Goal: Task Accomplishment & Management: Use online tool/utility

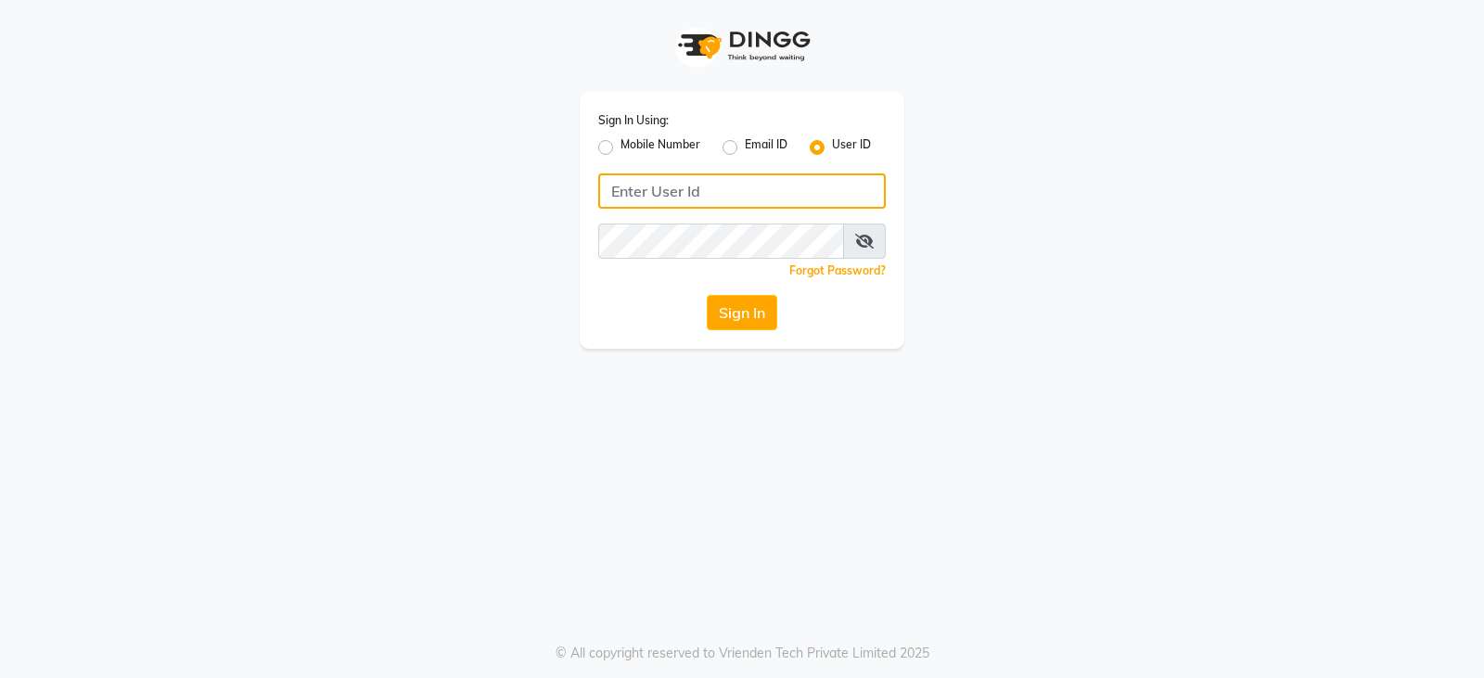
click at [668, 199] on input "Username" at bounding box center [742, 190] width 288 height 35
type input "E"
type input "e3899-01"
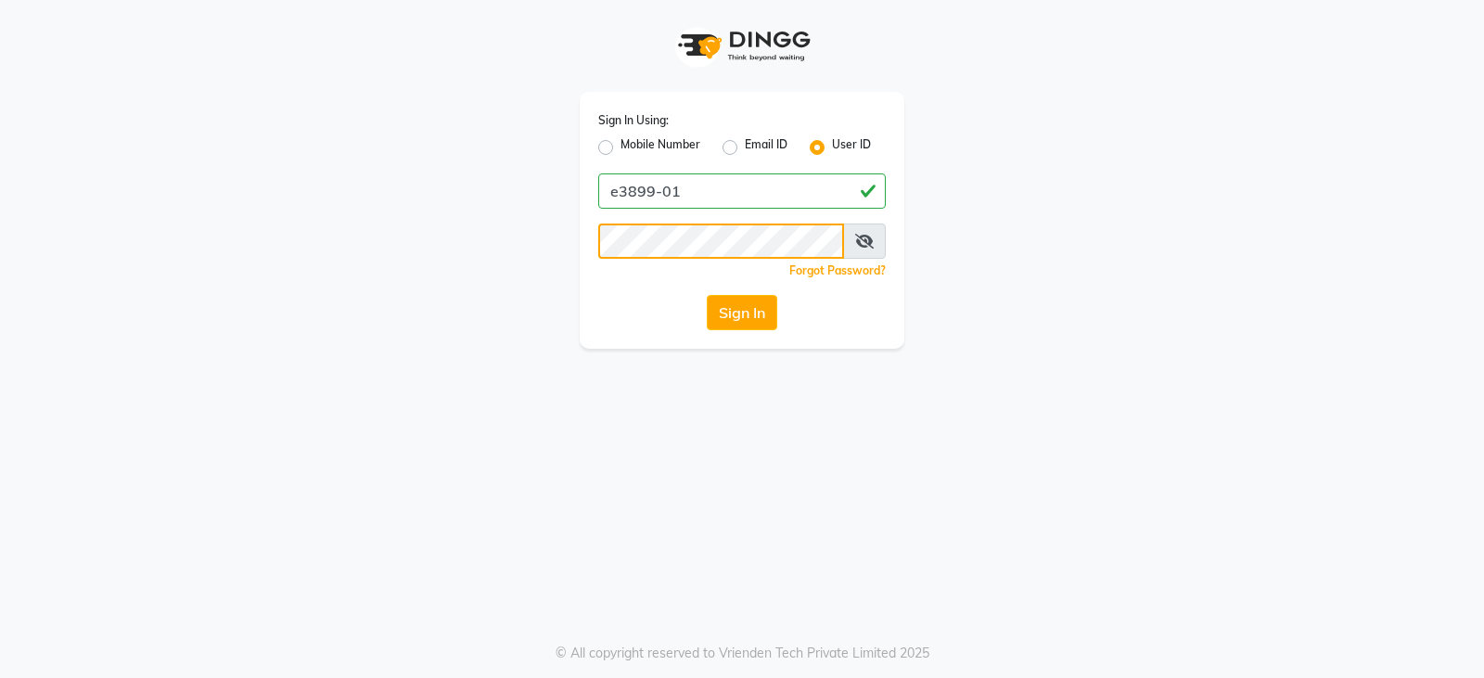
click at [707, 295] on button "Sign In" at bounding box center [742, 312] width 71 height 35
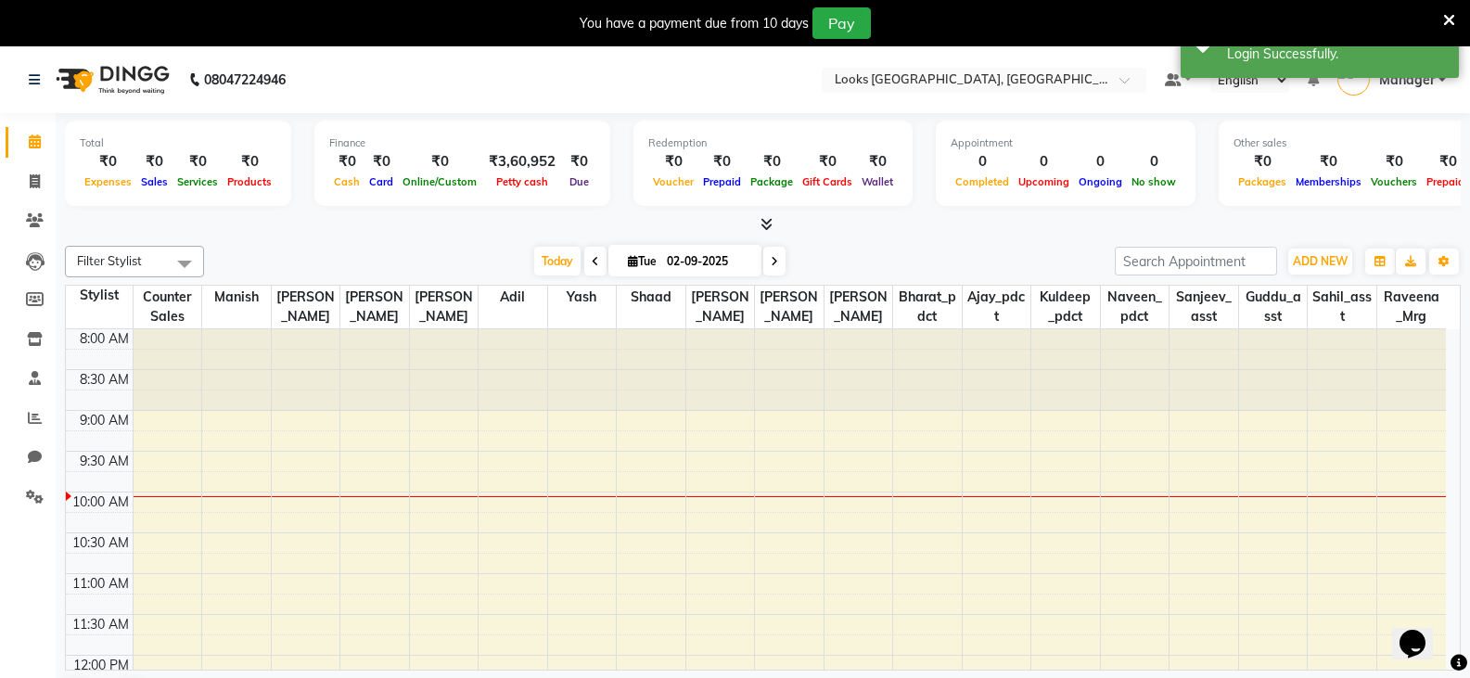
click at [1453, 19] on icon at bounding box center [1450, 20] width 12 height 17
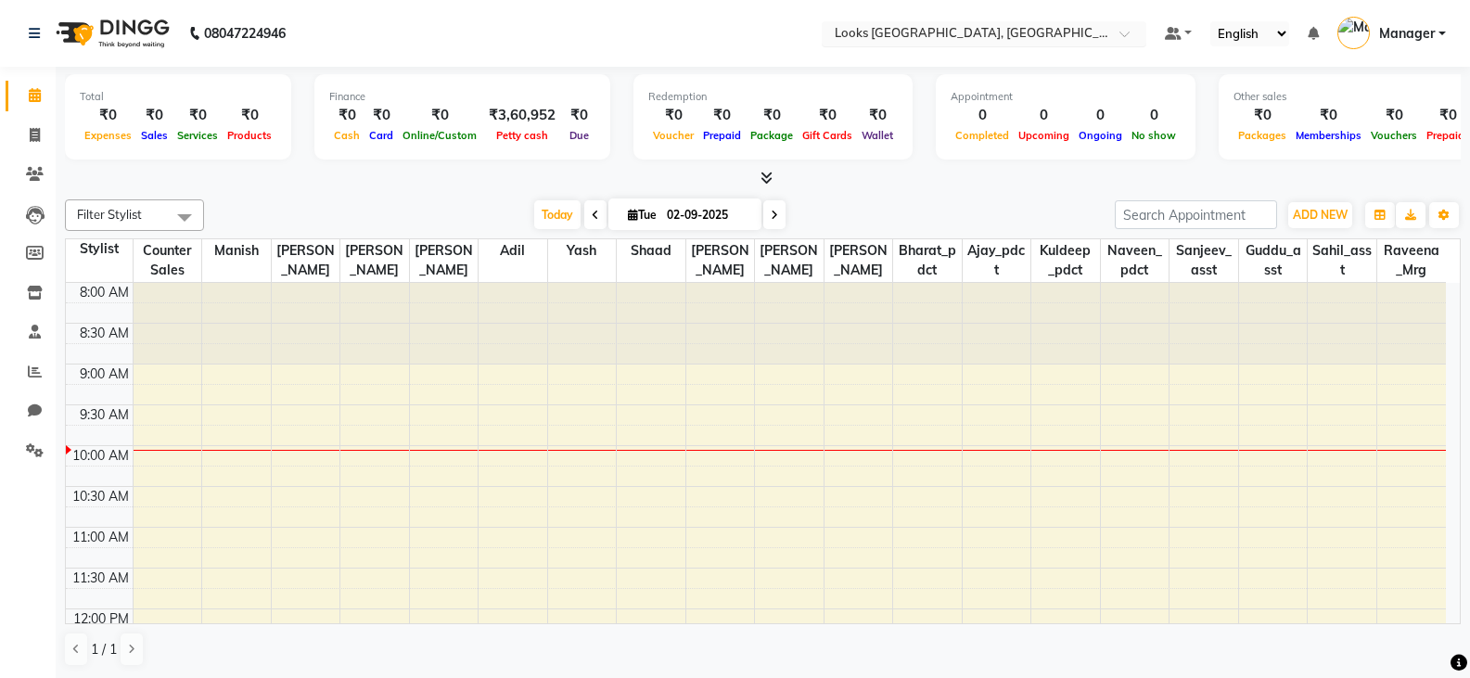
click at [1127, 36] on span at bounding box center [1131, 39] width 23 height 19
click at [1439, 35] on link "Manager" at bounding box center [1392, 34] width 109 height 31
click at [952, 176] on div at bounding box center [763, 178] width 1396 height 19
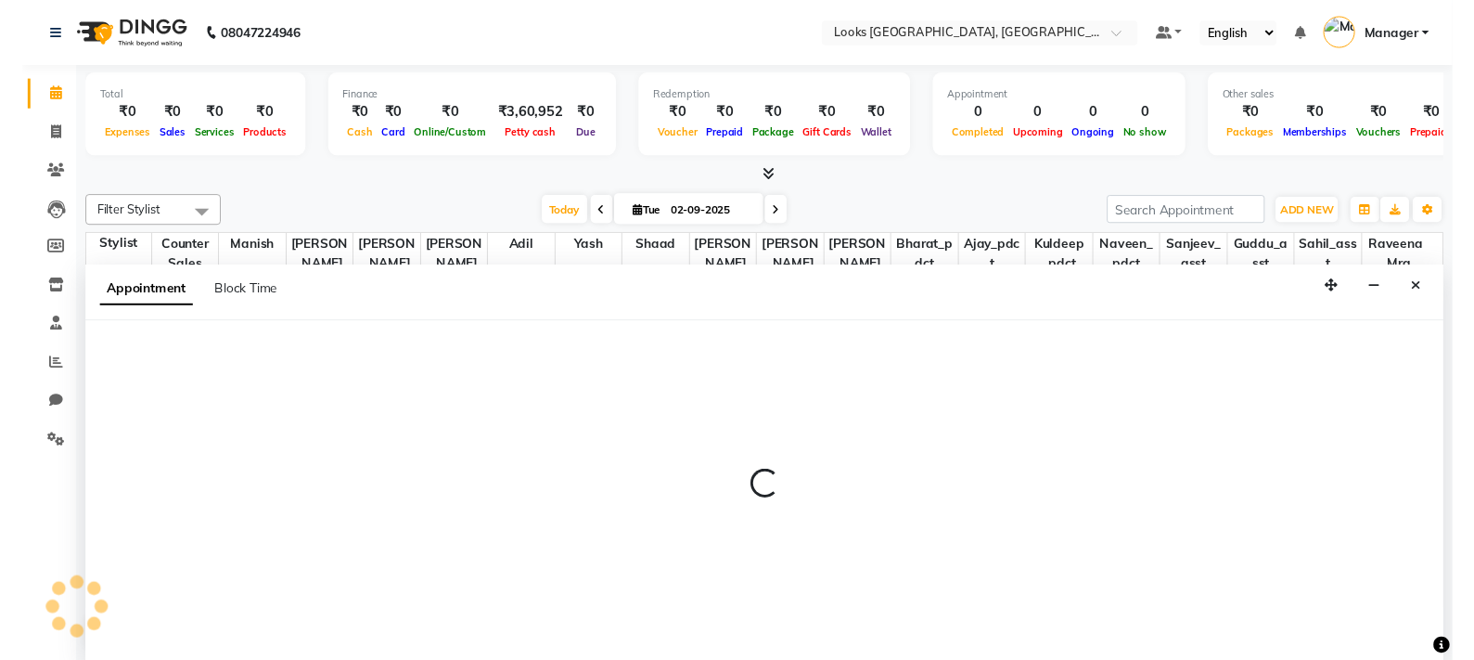
scroll to position [1, 0]
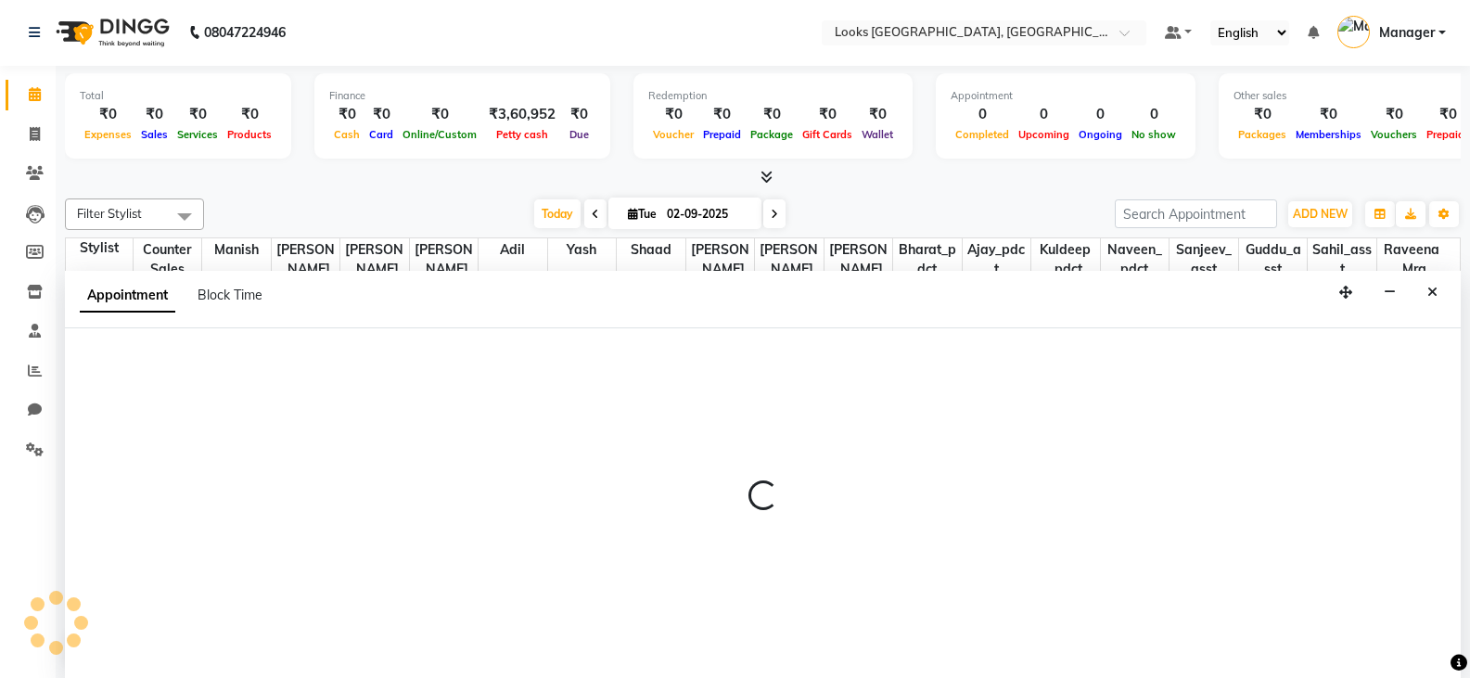
select select "90411"
select select "675"
select select "tentative"
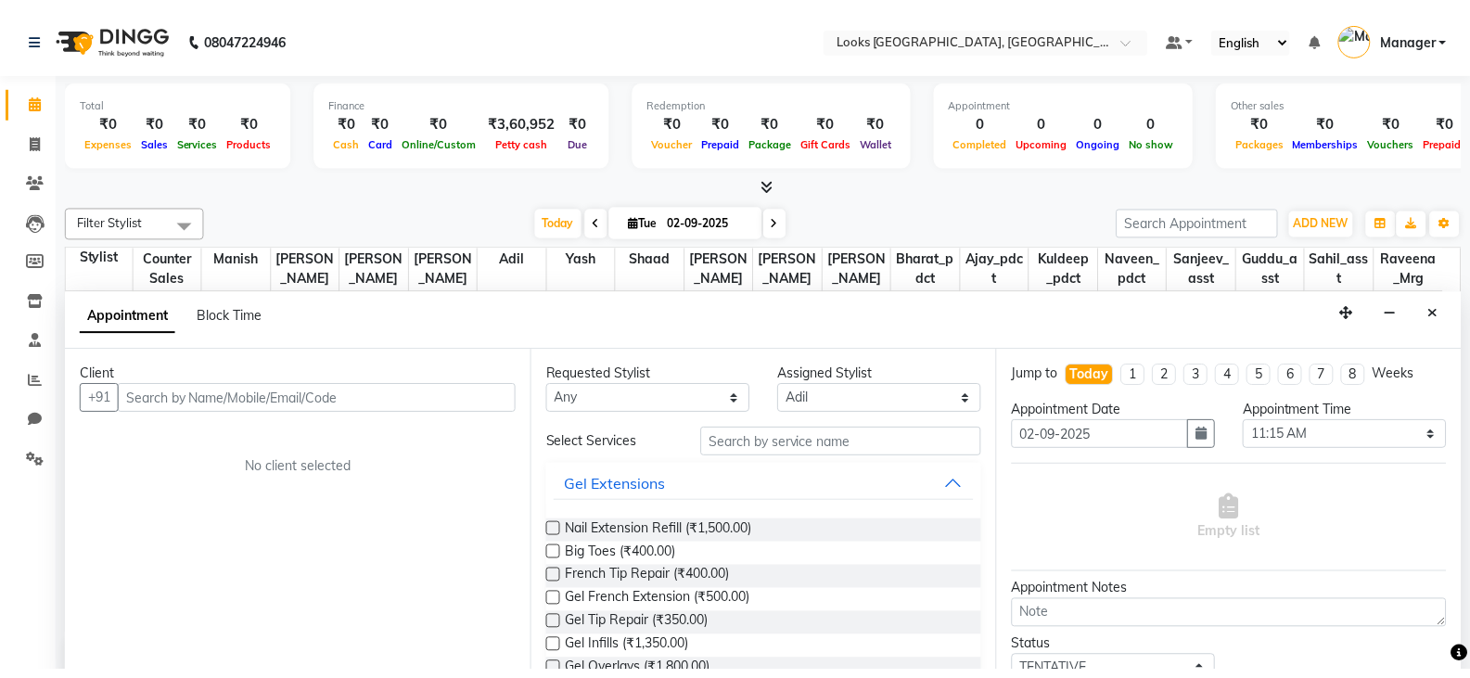
scroll to position [0, 0]
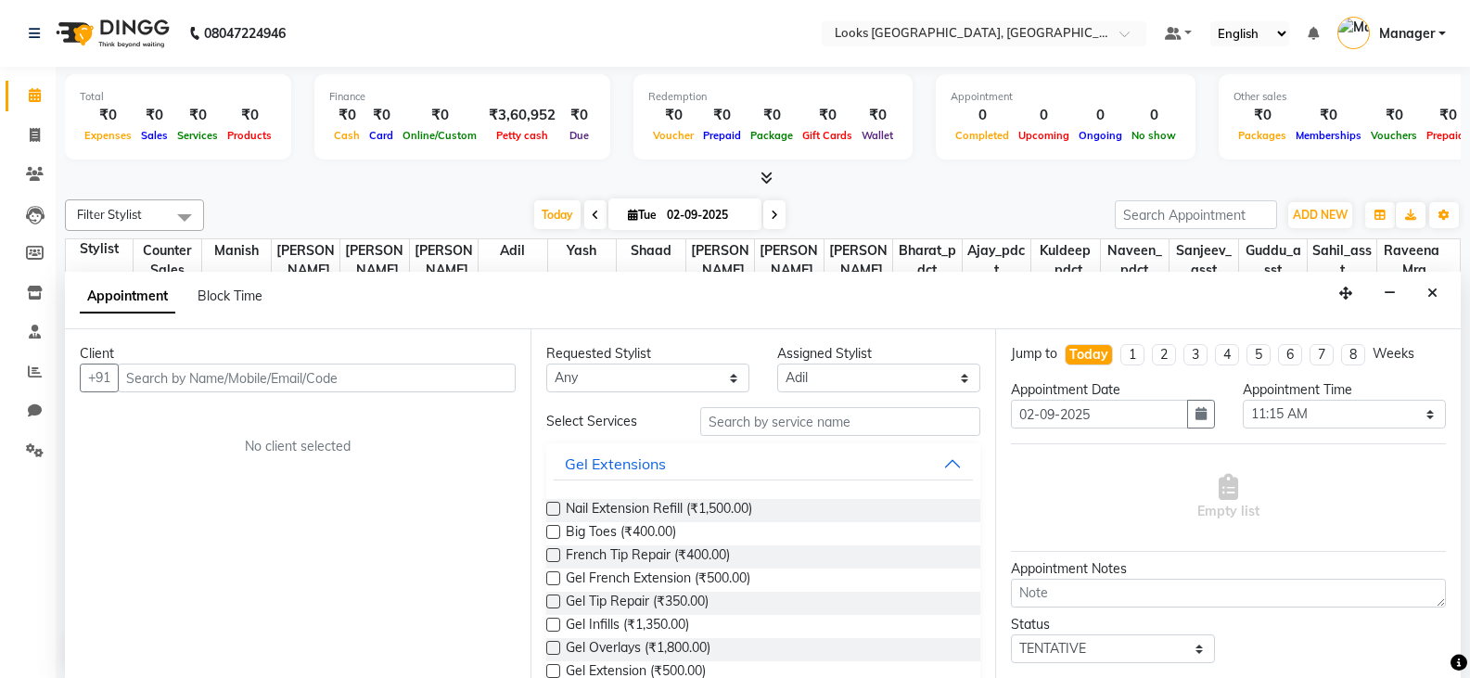
drag, startPoint x: 744, startPoint y: 0, endPoint x: 552, endPoint y: 38, distance: 195.8
click at [552, 38] on nav "08047224946 Select Location × Looks Sangam Courtyard, Delhi Default Panel My Pa…" at bounding box center [735, 33] width 1470 height 67
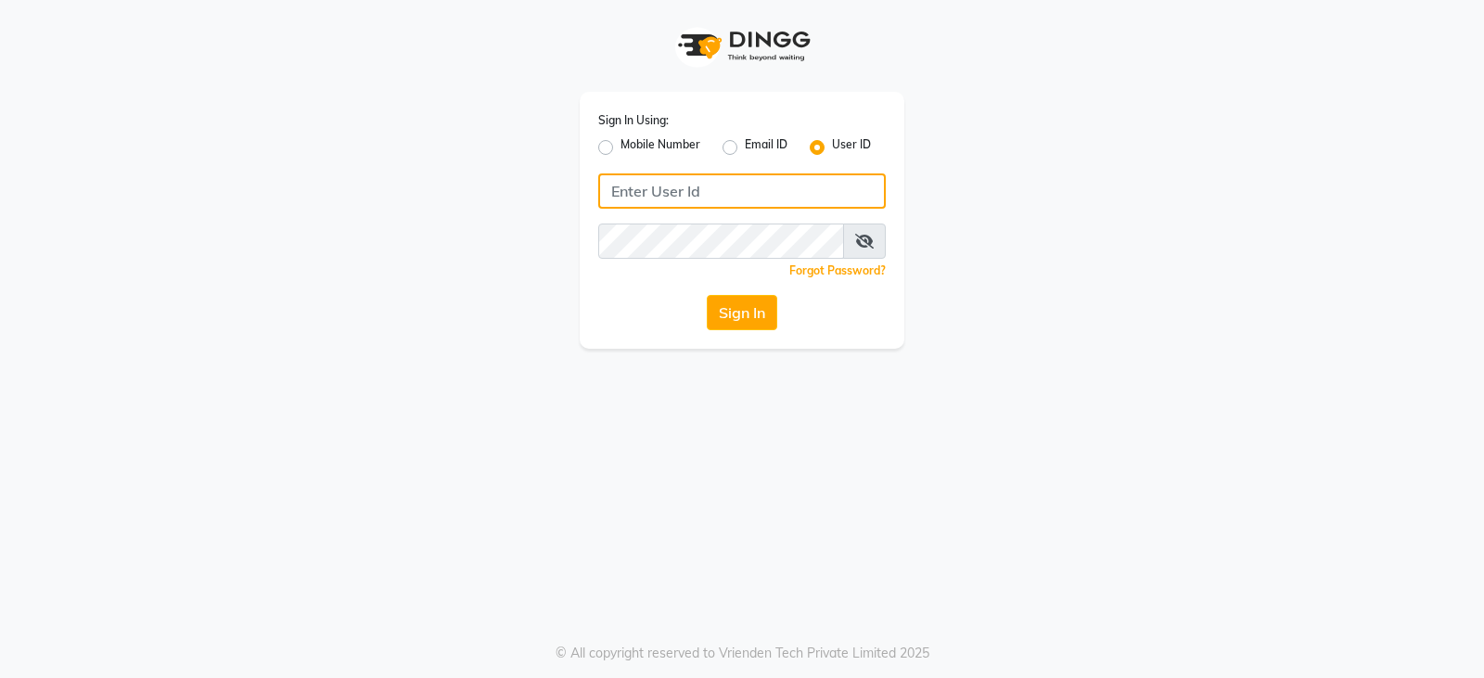
click at [644, 185] on input "Username" at bounding box center [742, 190] width 288 height 35
type input "e3899-01"
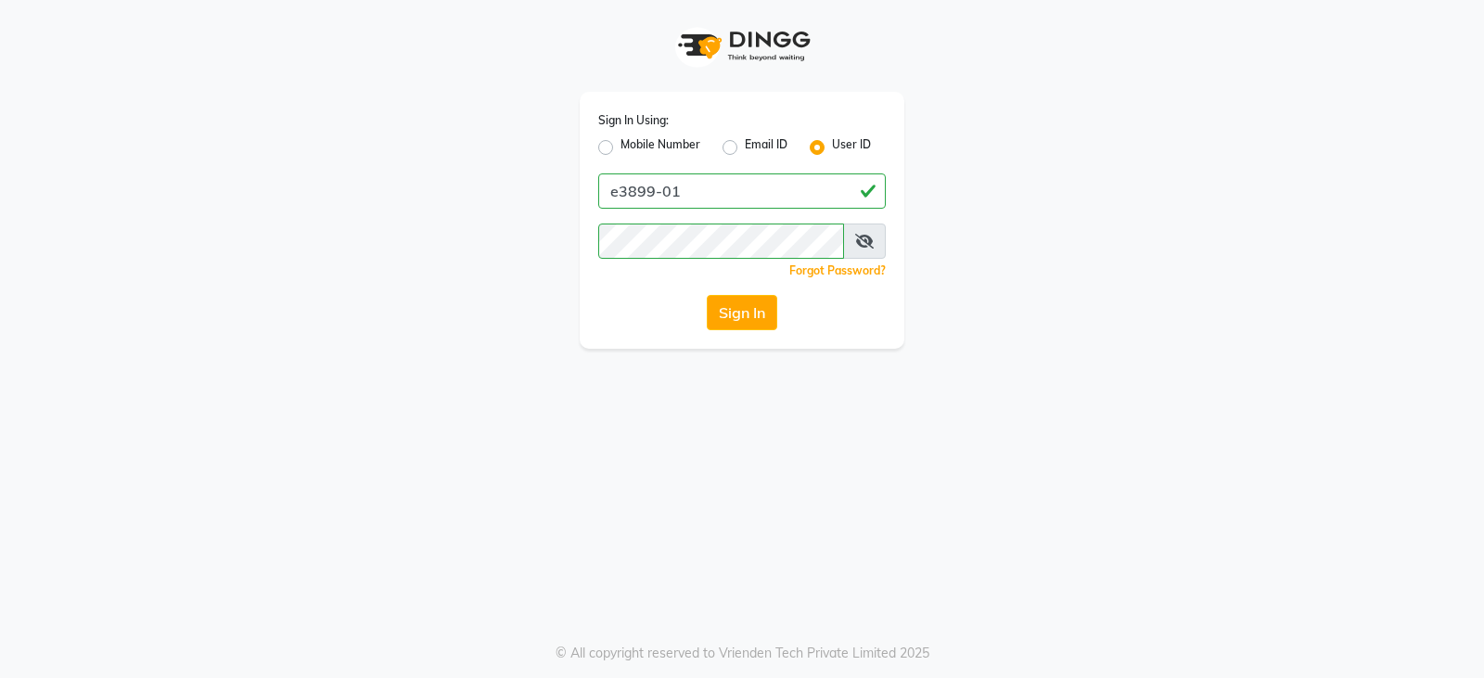
click at [869, 241] on icon at bounding box center [864, 241] width 19 height 15
click at [862, 242] on icon at bounding box center [865, 241] width 17 height 15
click at [707, 295] on button "Sign In" at bounding box center [742, 312] width 71 height 35
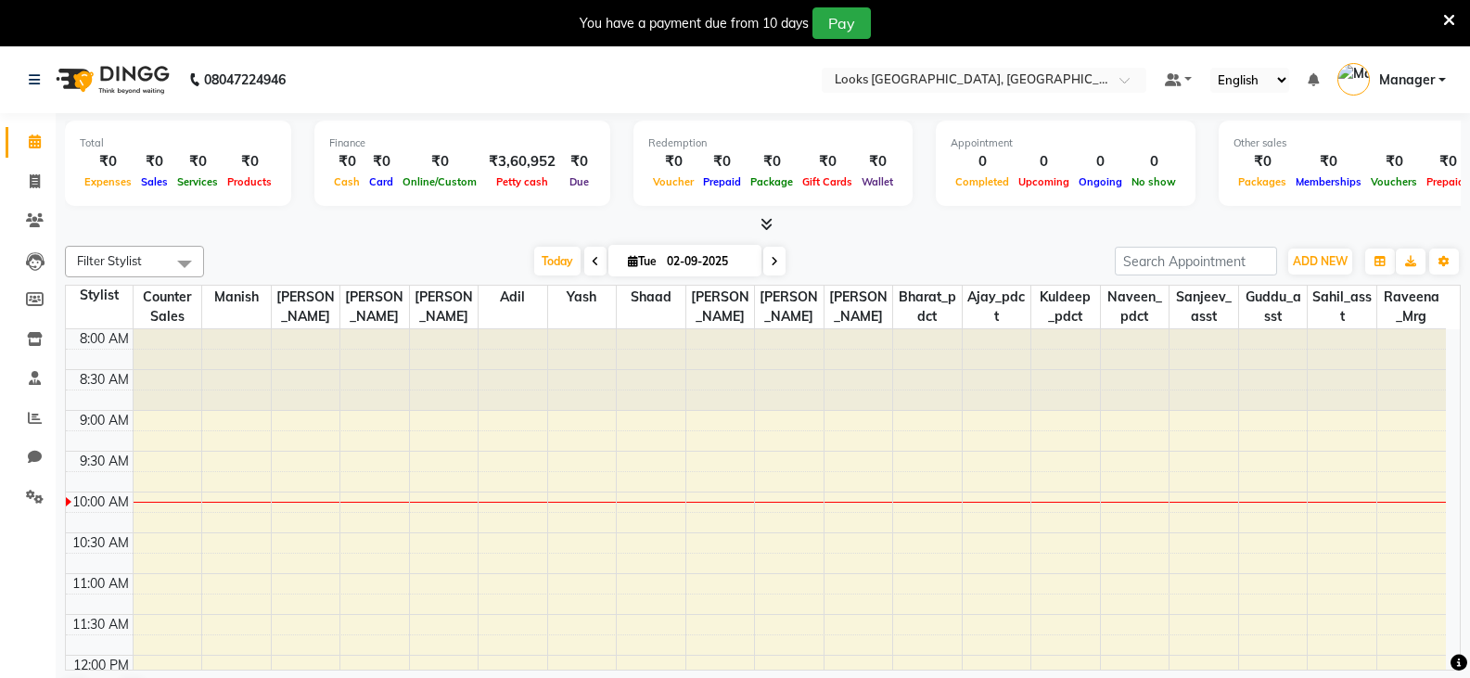
click at [1451, 20] on icon at bounding box center [1450, 20] width 12 height 17
